Goal: Task Accomplishment & Management: Manage account settings

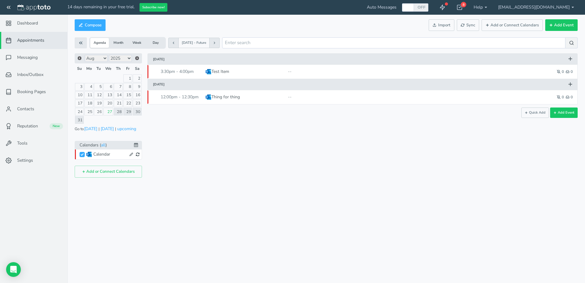
click at [413, 7] on div at bounding box center [408, 7] width 10 height 8
checkbox input "true"
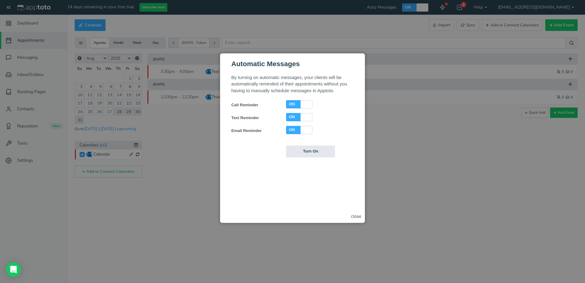
click at [130, 100] on div at bounding box center [69, 58] width 122 height 83
click at [358, 216] on div "close" at bounding box center [356, 216] width 10 height 6
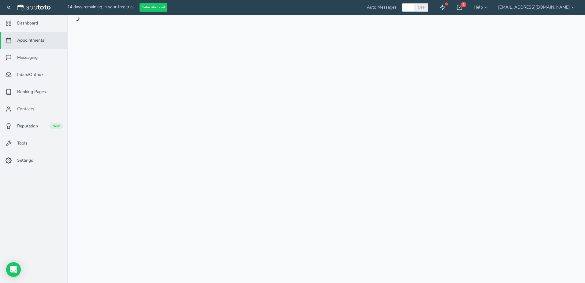
click at [468, 8] on div "8" at bounding box center [459, 7] width 17 height 15
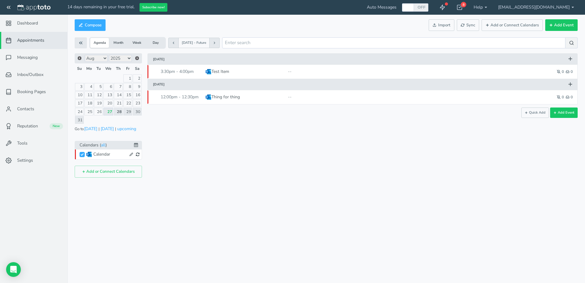
click at [35, 88] on link "Booking Pages" at bounding box center [33, 91] width 67 height 17
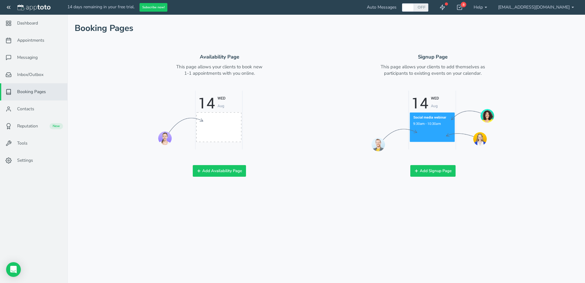
click at [24, 125] on span "Reputation" at bounding box center [27, 126] width 21 height 6
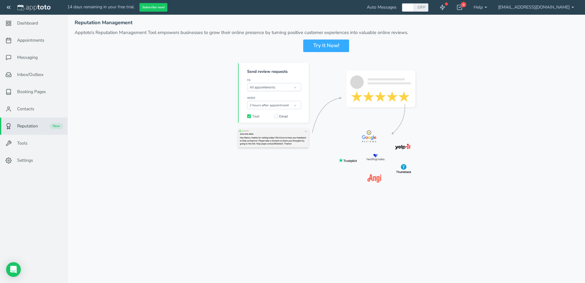
click at [48, 157] on link "Settings" at bounding box center [33, 160] width 67 height 17
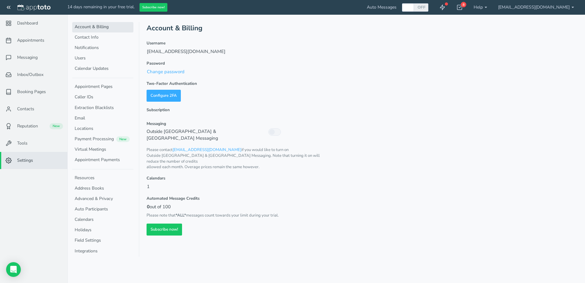
click at [41, 136] on link "Tools" at bounding box center [33, 143] width 67 height 17
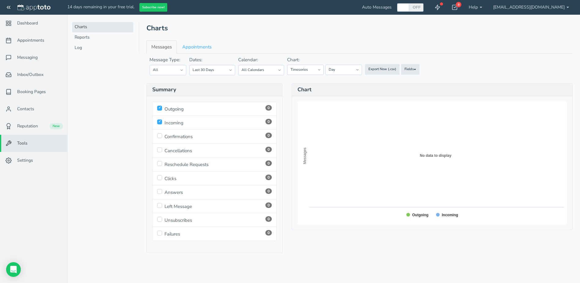
click at [549, 11] on link "[EMAIL_ADDRESS][DOMAIN_NAME]" at bounding box center [531, 7] width 87 height 15
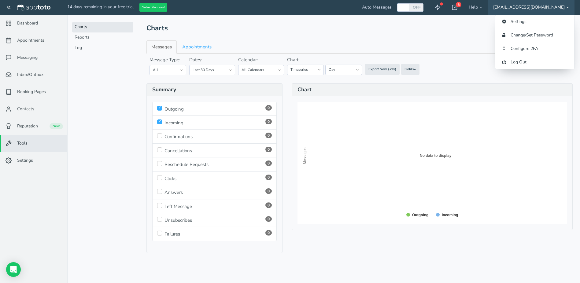
click at [119, 191] on div "Charts Reports Log" at bounding box center [105, 141] width 67 height 283
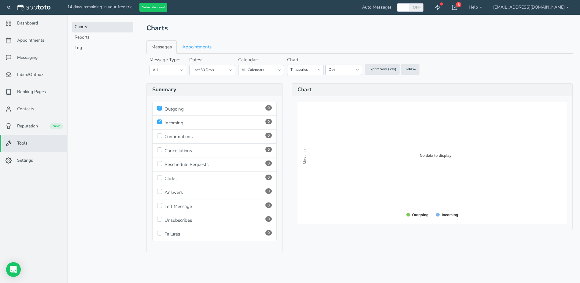
click at [44, 160] on link "Settings" at bounding box center [33, 160] width 67 height 17
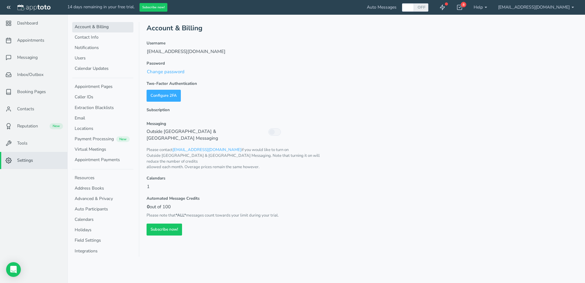
click at [97, 39] on link "Contact Info" at bounding box center [102, 37] width 61 height 10
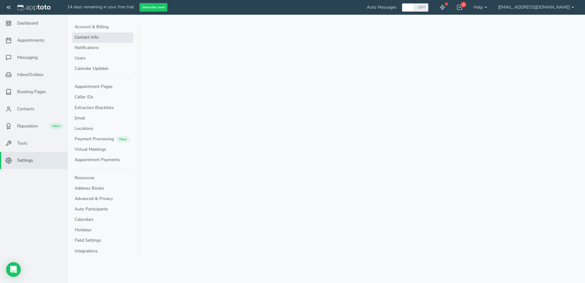
select select "720"
select select "1200"
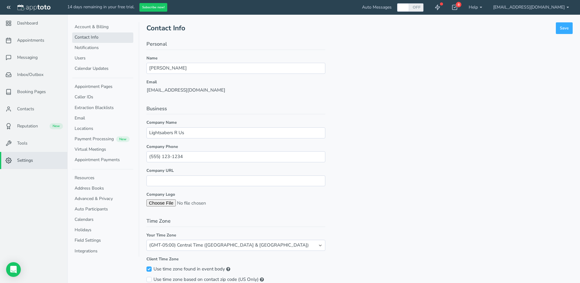
click at [96, 45] on link "Notifications" at bounding box center [102, 48] width 61 height 10
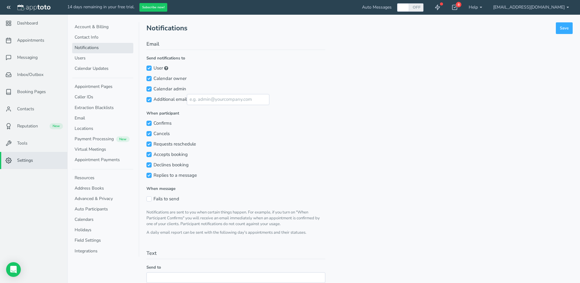
click at [96, 70] on link "Calendar Updates" at bounding box center [102, 69] width 61 height 10
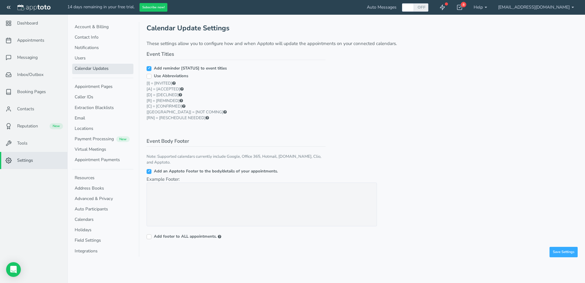
click at [45, 39] on link "Appointments" at bounding box center [33, 40] width 67 height 17
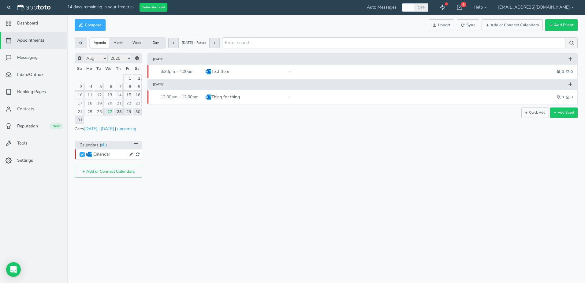
click at [275, 70] on button at bounding box center [277, 72] width 9 height 8
click at [546, 72] on button at bounding box center [543, 72] width 6 height 6
click at [414, 69] on button at bounding box center [415, 71] width 10 height 9
click at [566, 26] on button "Add Event" at bounding box center [561, 25] width 32 height 12
type input "2025-08-28"
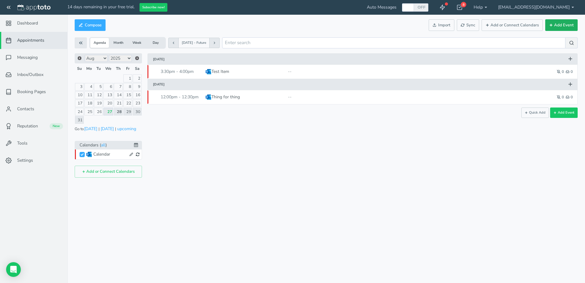
type input "10:00am"
type input "2025-08-28"
type input "11:00am"
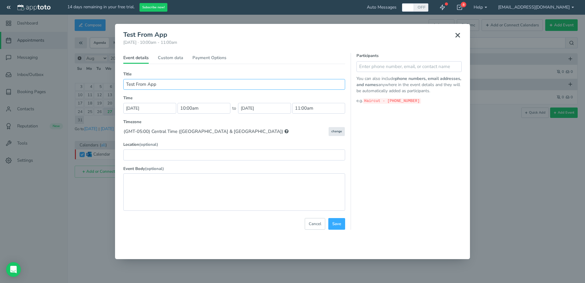
type input "Test From App"
click at [161, 111] on input "2025-08-28" at bounding box center [149, 108] width 53 height 11
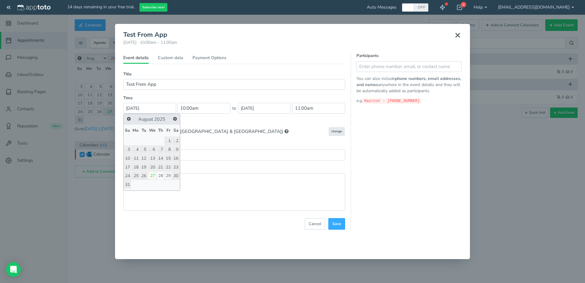
click at [168, 173] on link "29" at bounding box center [168, 176] width 7 height 8
type input "2025-08-29"
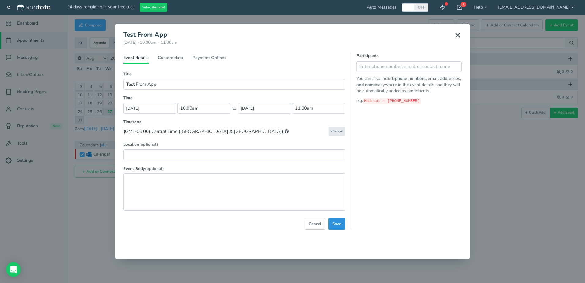
click at [337, 224] on span "Save" at bounding box center [336, 224] width 9 height 6
select select "string:America/Chicago"
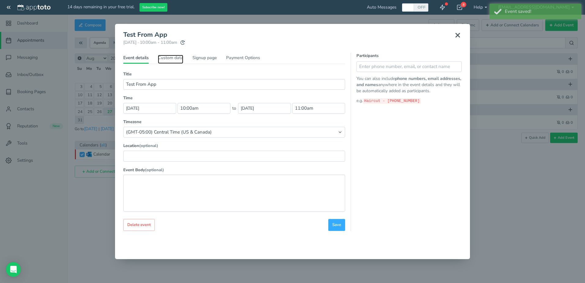
click at [178, 59] on link "Custom data" at bounding box center [170, 59] width 25 height 9
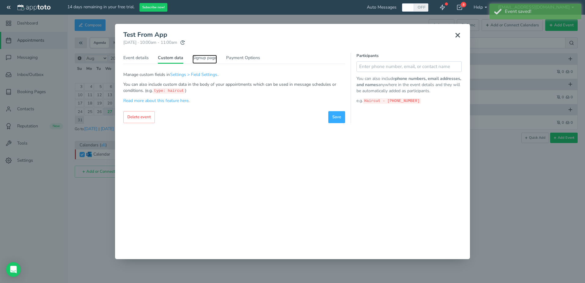
click at [204, 58] on link "Signup page" at bounding box center [204, 59] width 24 height 9
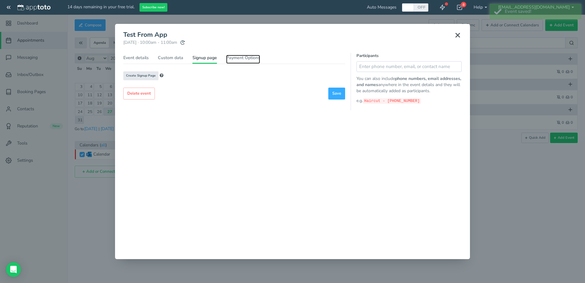
click at [243, 60] on link "Payment Options" at bounding box center [243, 59] width 34 height 9
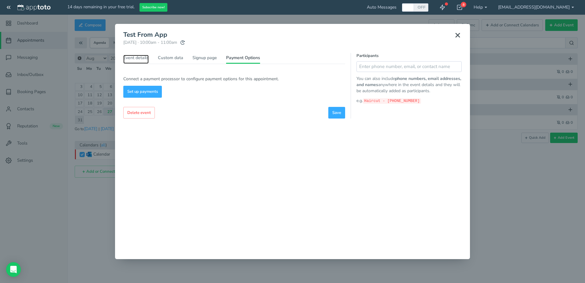
click at [134, 59] on link "Event details" at bounding box center [135, 59] width 25 height 9
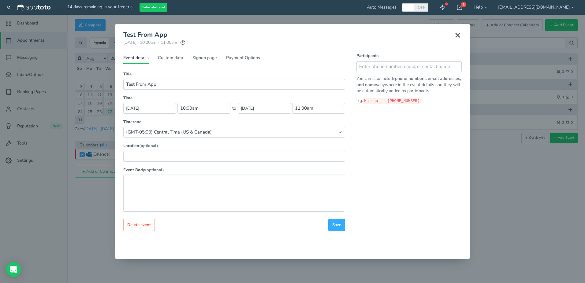
click at [457, 33] on icon at bounding box center [457, 35] width 7 height 7
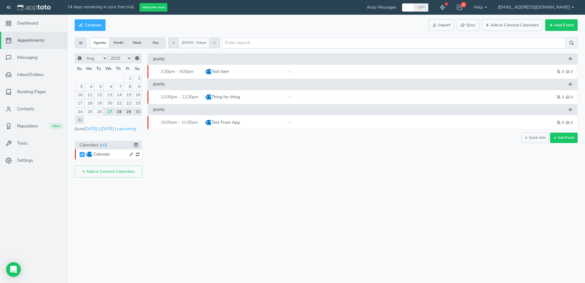
click at [220, 202] on div "Appointments Messaging Inbox/Outbox Booking Pages Campaigns Contacts Reputation…" at bounding box center [326, 141] width 518 height 283
click at [478, 173] on div "× Test From App Friday, August 29th · 10:00am - 11:00am Public reschedule link …" at bounding box center [360, 115] width 436 height 124
click at [28, 161] on span "Settings" at bounding box center [25, 160] width 16 height 6
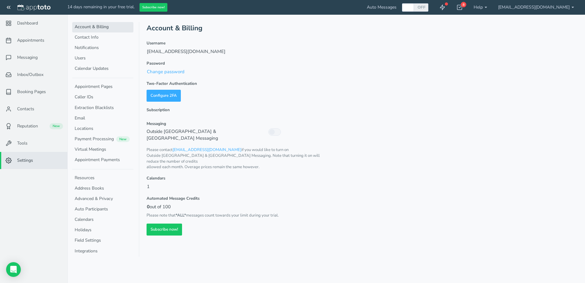
click at [112, 87] on link "Appointment Pages" at bounding box center [102, 87] width 61 height 10
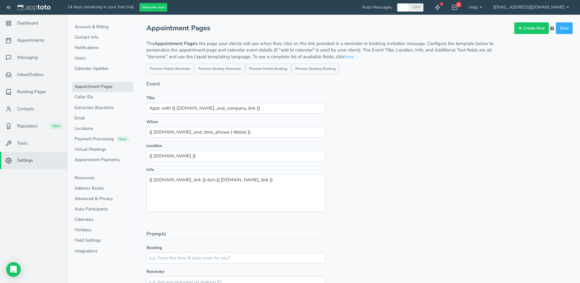
click at [113, 104] on link "Extraction Blacklists" at bounding box center [102, 108] width 61 height 10
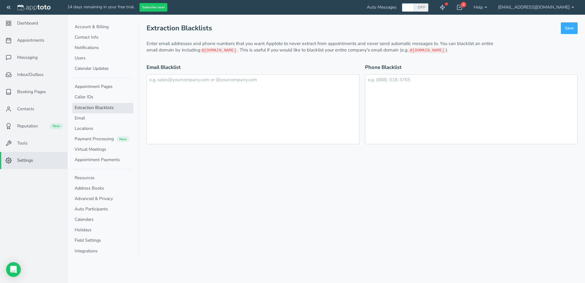
click at [102, 217] on link "Calendars" at bounding box center [102, 219] width 61 height 10
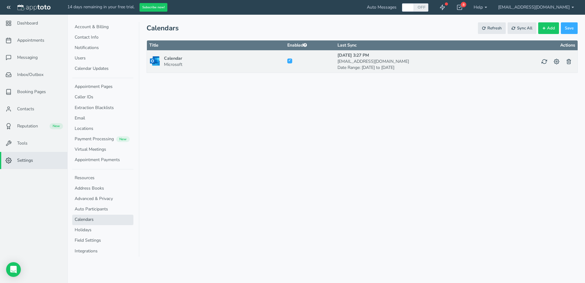
checkbox input "true"
click at [28, 15] on link "Dashboard" at bounding box center [33, 23] width 67 height 17
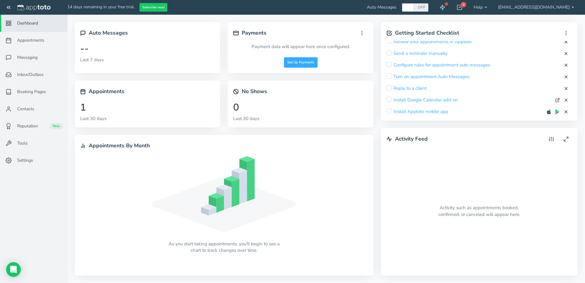
scroll to position [43, 0]
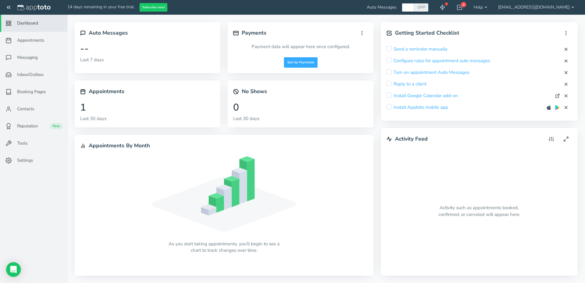
click at [31, 149] on link "Tools" at bounding box center [33, 143] width 67 height 17
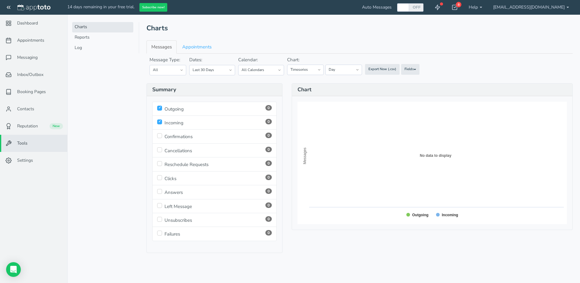
click at [27, 159] on span "Settings" at bounding box center [25, 160] width 16 height 6
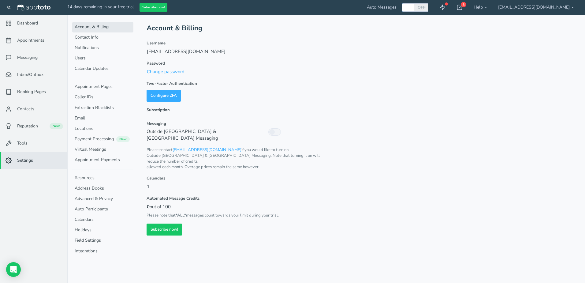
click at [107, 57] on link "Users" at bounding box center [102, 58] width 61 height 10
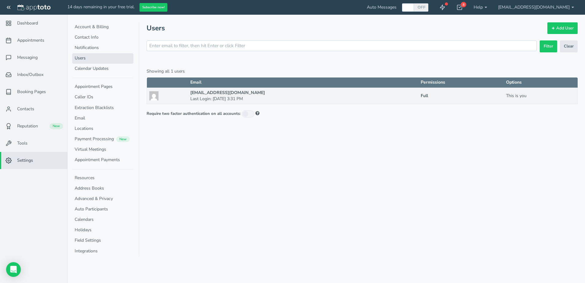
click at [276, 40] on div "Users Add User Filter Clear Showing all 1 users Email Permissions Options luke@…" at bounding box center [362, 70] width 431 height 96
click at [276, 46] on input "text" at bounding box center [342, 45] width 390 height 11
type input "sbra"
click at [559, 27] on link "Add User" at bounding box center [562, 28] width 30 height 12
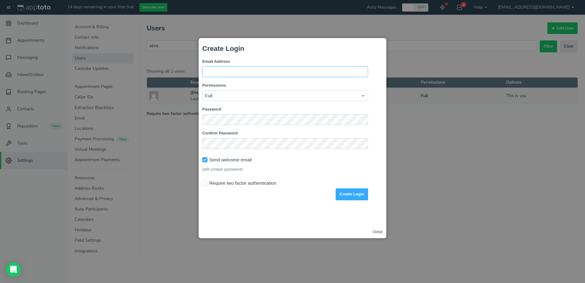
click at [251, 75] on input "Email Address" at bounding box center [285, 71] width 166 height 11
drag, startPoint x: 221, startPoint y: 70, endPoint x: 400, endPoint y: 117, distance: 184.6
click at [202, 75] on html "Create Login Email Address sbrabec@projectharmony.com Permissions Full Agent (N…" at bounding box center [292, 121] width 180 height 158
type input "steve@projectharmony.com"
click at [280, 58] on div "Create Login Email Address steve@projectharmony.com Permissions Full Agent (No …" at bounding box center [285, 122] width 166 height 155
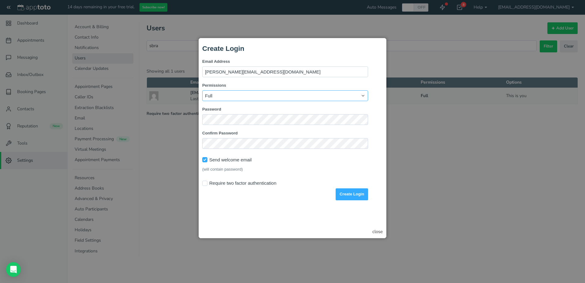
click at [258, 97] on select "Full Agent (No Settings) Custom" at bounding box center [285, 95] width 166 height 11
click at [202, 90] on select "Full Agent (No Settings) Custom" at bounding box center [285, 95] width 166 height 11
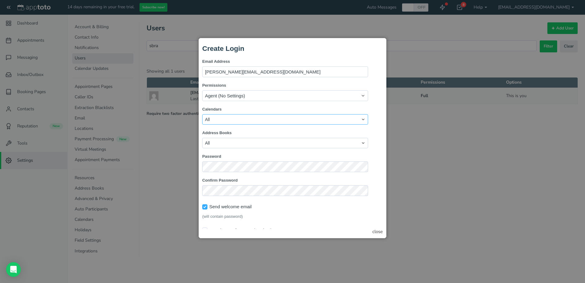
click at [242, 118] on select "All Restricted" at bounding box center [285, 119] width 166 height 10
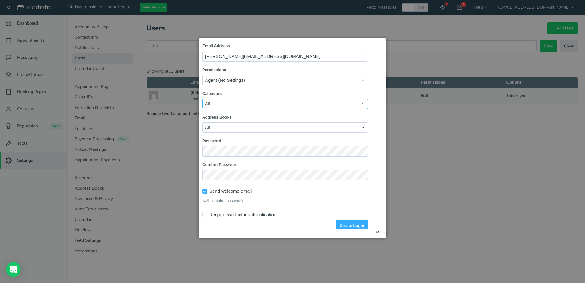
scroll to position [23, 0]
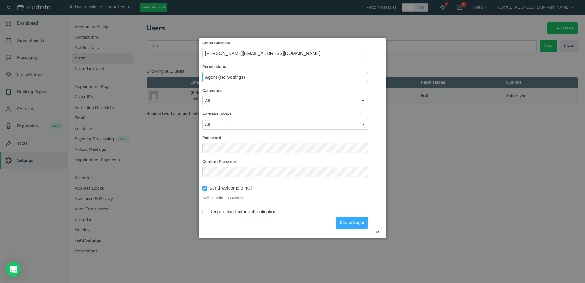
click at [270, 76] on select "Full Agent (No Settings) Custom" at bounding box center [285, 77] width 166 height 11
select select "string:custom"
click at [202, 72] on select "Full Agent (No Settings) Custom" at bounding box center [285, 77] width 166 height 11
checkbox input "true"
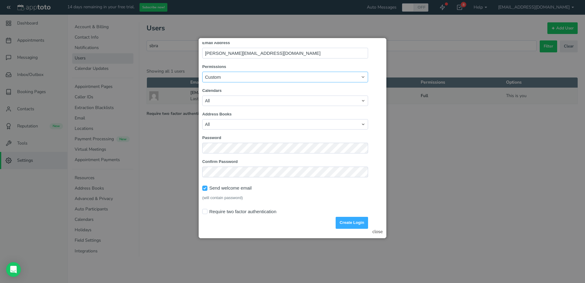
checkbox input "true"
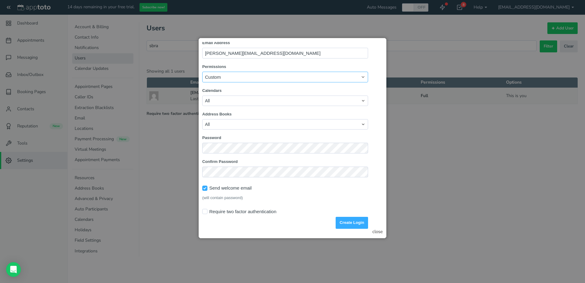
checkbox input "true"
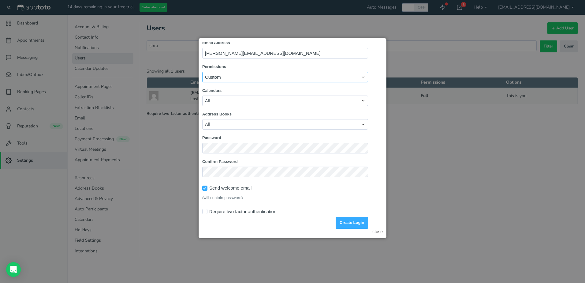
checkbox input "true"
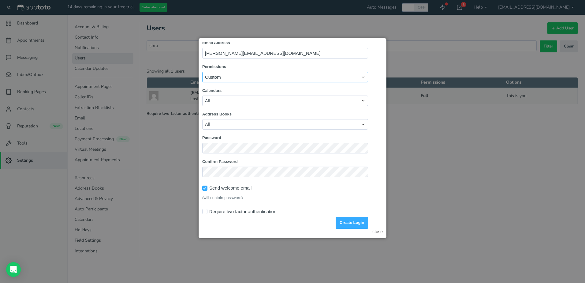
checkbox input "true"
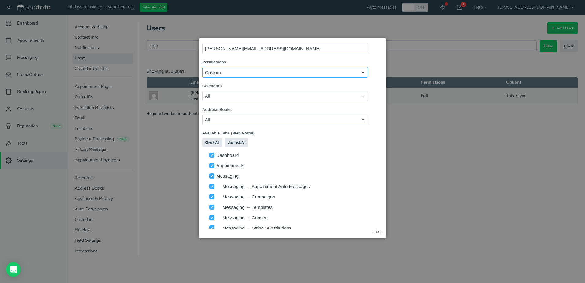
click at [251, 70] on select "Full Agent (No Settings) Custom" at bounding box center [285, 72] width 166 height 11
click at [202, 67] on select "Full Agent (No Settings) Custom" at bounding box center [285, 72] width 166 height 11
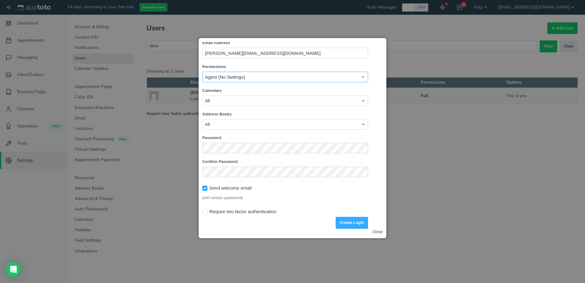
click at [261, 73] on select "Full Agent (No Settings) Custom" at bounding box center [285, 77] width 166 height 11
select select "string:full"
click at [202, 72] on select "Full Agent (No Settings) Custom" at bounding box center [285, 77] width 166 height 11
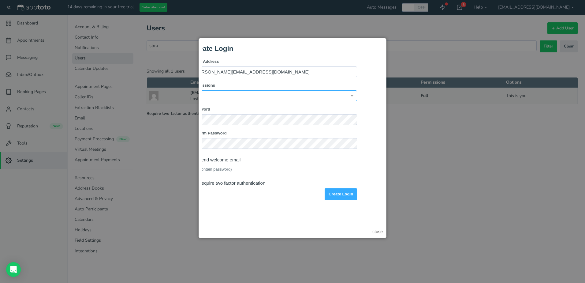
scroll to position [0, 15]
click at [376, 231] on div "close" at bounding box center [377, 231] width 10 height 6
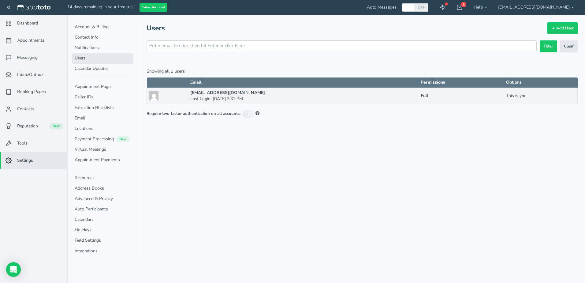
click at [99, 70] on link "Calendar Updates" at bounding box center [102, 69] width 61 height 10
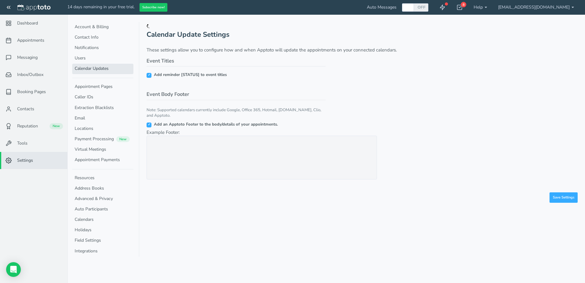
checkbox input "true"
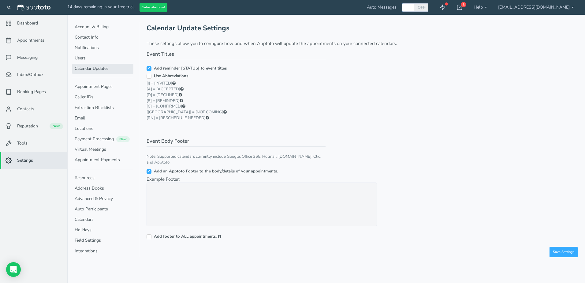
click at [98, 217] on link "Calendars" at bounding box center [102, 219] width 61 height 10
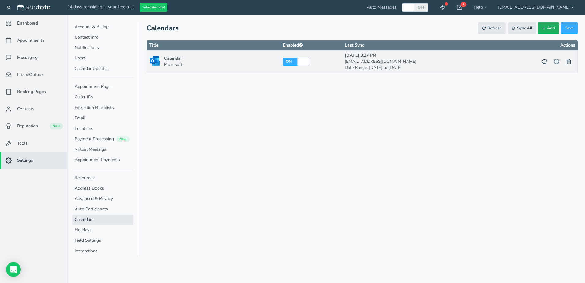
click at [550, 29] on span "Add" at bounding box center [551, 28] width 8 height 6
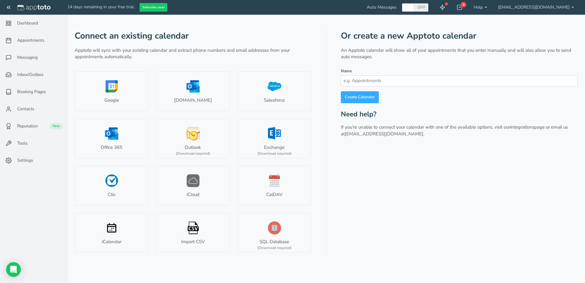
click at [30, 162] on span "Settings" at bounding box center [25, 160] width 16 height 6
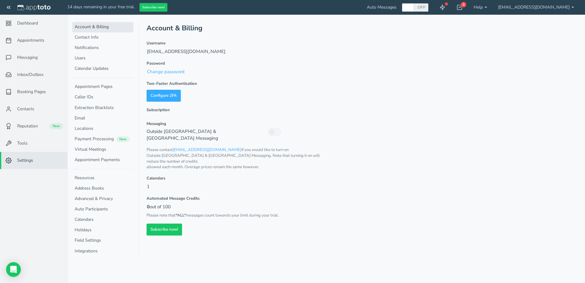
click at [79, 62] on link "Users" at bounding box center [102, 58] width 61 height 10
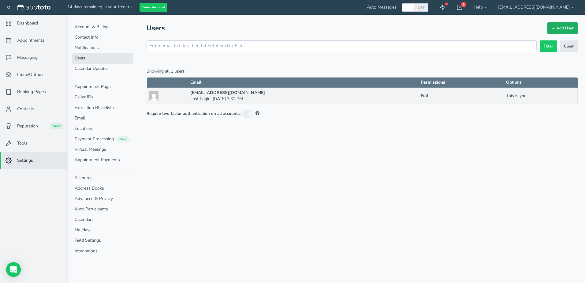
click at [548, 28] on link "Add User" at bounding box center [562, 28] width 30 height 12
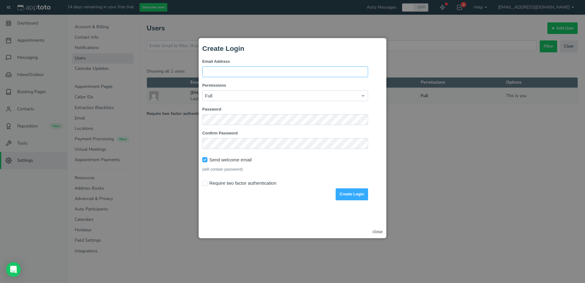
click at [254, 74] on input "Email Address" at bounding box center [285, 71] width 166 height 11
drag, startPoint x: 308, startPoint y: 205, endPoint x: 310, endPoint y: 200, distance: 5.7
click at [308, 200] on html "Create Login Email Address Permissions Full Agent (No Settings) Custom Calendar…" at bounding box center [292, 121] width 180 height 158
click at [427, 166] on div at bounding box center [292, 141] width 585 height 283
